Goal: Information Seeking & Learning: Learn about a topic

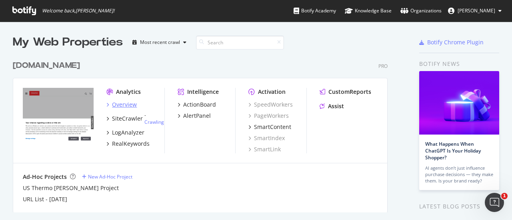
click at [120, 104] on div "Overview" at bounding box center [124, 105] width 25 height 8
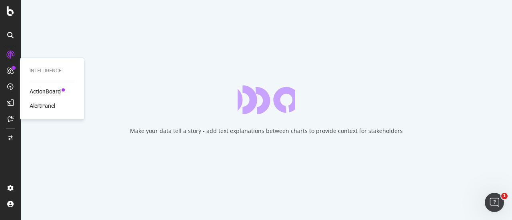
click at [58, 91] on div "ActionBoard" at bounding box center [45, 92] width 31 height 8
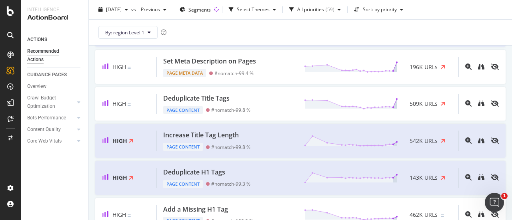
scroll to position [40, 0]
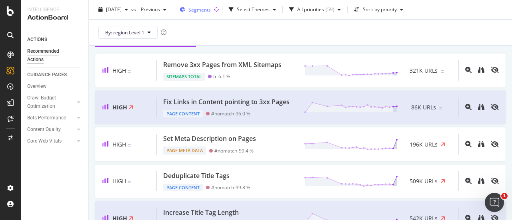
click at [211, 6] on span "Segments" at bounding box center [199, 9] width 22 height 7
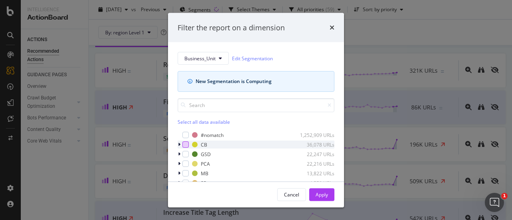
click at [184, 147] on div "modal" at bounding box center [185, 145] width 6 height 6
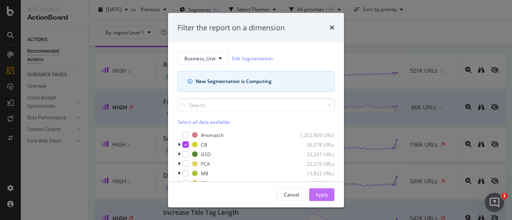
click at [318, 197] on div "Apply" at bounding box center [322, 194] width 12 height 7
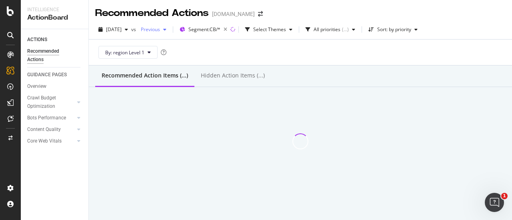
click at [158, 31] on span "Previous" at bounding box center [149, 29] width 22 height 7
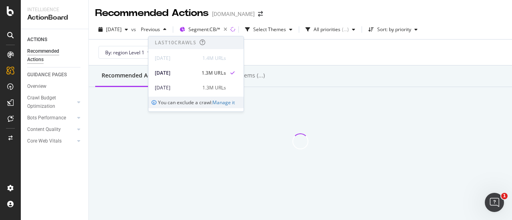
click at [321, 96] on div at bounding box center [300, 121] width 423 height 69
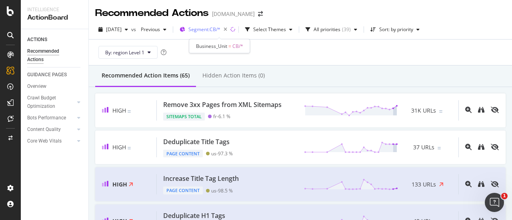
click at [219, 26] on div "Segment: CB/*" at bounding box center [209, 29] width 42 height 11
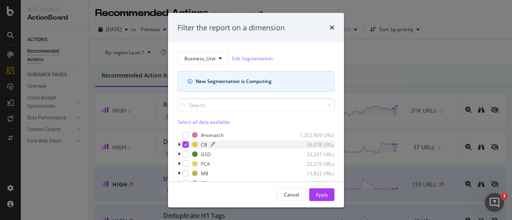
scroll to position [14, 0]
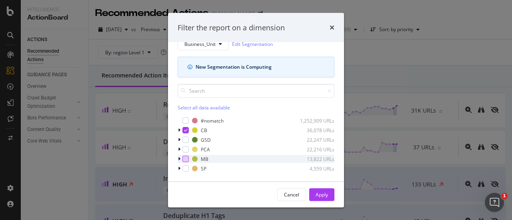
click at [188, 159] on div "modal" at bounding box center [185, 159] width 6 height 6
click at [184, 126] on div "CB 36,078 URLs" at bounding box center [256, 130] width 157 height 8
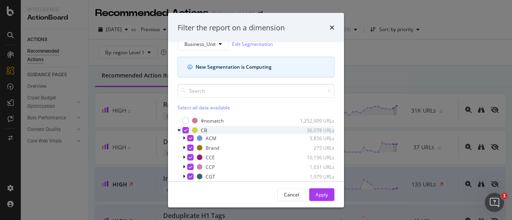
click at [185, 128] on icon "modal" at bounding box center [186, 130] width 4 height 4
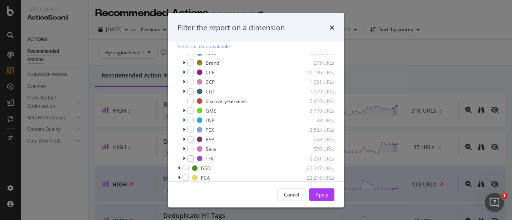
scroll to position [104, 0]
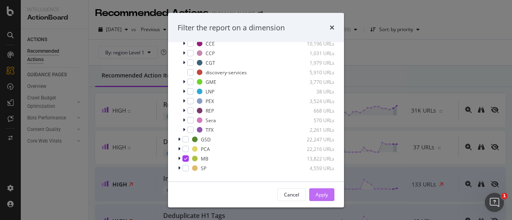
click at [312, 192] on button "Apply" at bounding box center [321, 194] width 25 height 13
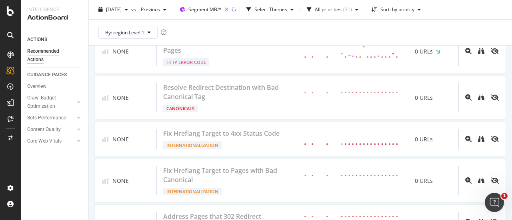
scroll to position [2239, 0]
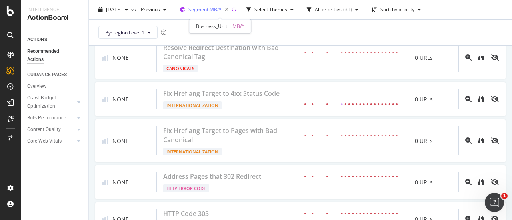
click at [219, 8] on span "Segment: MB/*" at bounding box center [204, 9] width 33 height 7
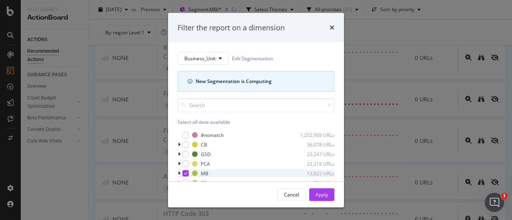
click at [185, 172] on icon "modal" at bounding box center [186, 174] width 4 height 4
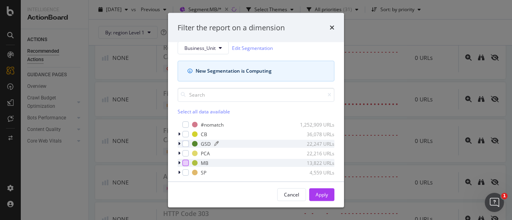
scroll to position [14, 0]
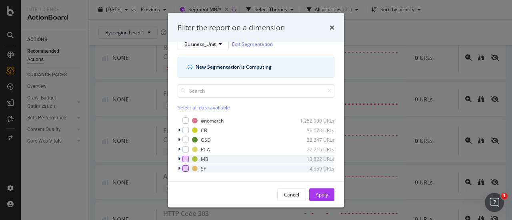
click at [186, 169] on div "modal" at bounding box center [185, 169] width 6 height 6
click at [326, 195] on div "Apply" at bounding box center [322, 194] width 12 height 7
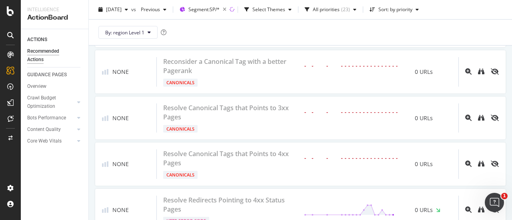
scroll to position [1839, 0]
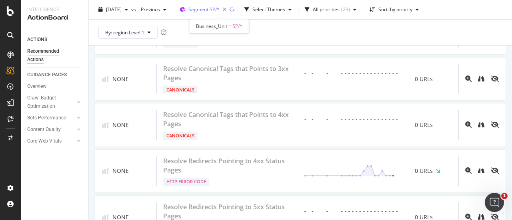
click at [220, 12] on span "Segment: SP/*" at bounding box center [203, 9] width 31 height 7
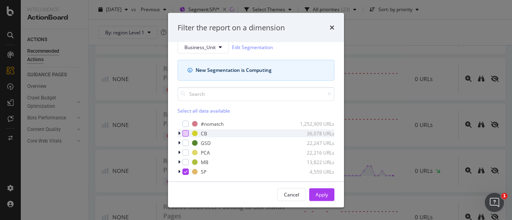
scroll to position [14, 0]
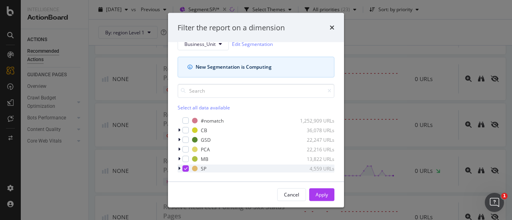
click at [186, 168] on icon "modal" at bounding box center [186, 169] width 4 height 4
click at [182, 140] on div "modal" at bounding box center [185, 140] width 6 height 6
click at [330, 193] on button "Apply" at bounding box center [321, 194] width 25 height 13
click at [322, 195] on div "Recommended Actions [DOMAIN_NAME] [DATE] vs Previous Segment: SP/* Select Theme…" at bounding box center [300, 110] width 423 height 220
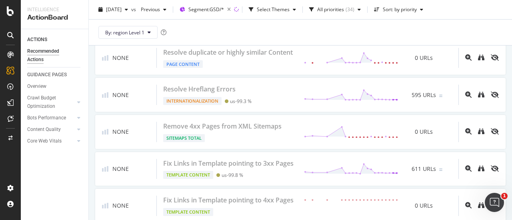
scroll to position [1640, 0]
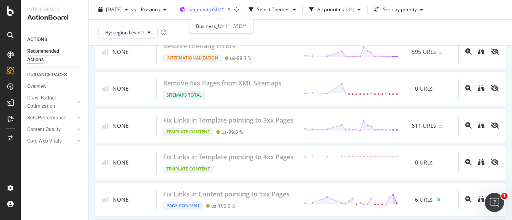
click at [224, 12] on span "Segment: GSD/*" at bounding box center [206, 9] width 36 height 7
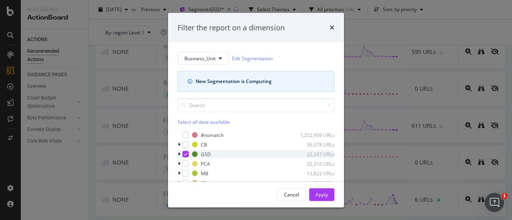
click at [183, 153] on div "modal" at bounding box center [185, 154] width 6 height 6
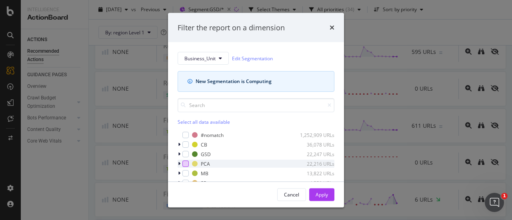
click at [187, 166] on div "modal" at bounding box center [185, 164] width 6 height 6
click at [316, 198] on div "Apply" at bounding box center [322, 195] width 12 height 12
click at [317, 195] on div "Recommended Actions [DOMAIN_NAME] [DATE] vs Previous Segment: GSD/* Select Them…" at bounding box center [300, 110] width 423 height 220
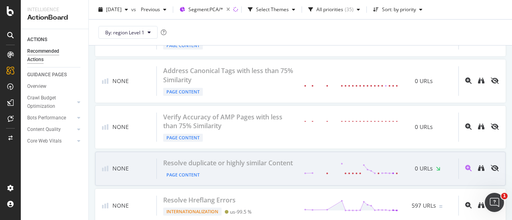
scroll to position [1640, 0]
